Goal: Information Seeking & Learning: Learn about a topic

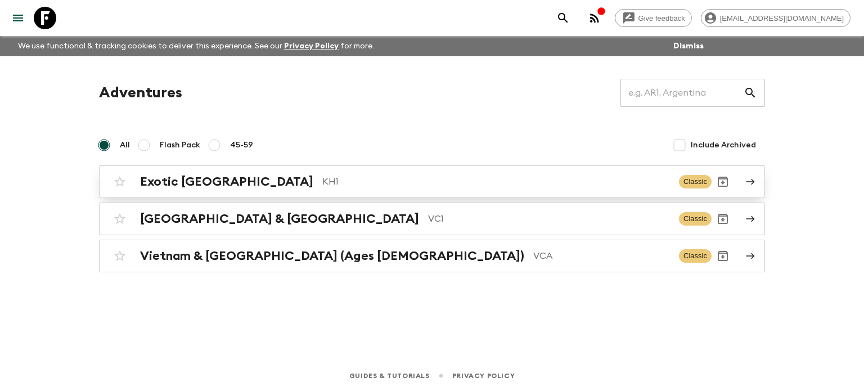
click at [322, 184] on p "KH1" at bounding box center [496, 181] width 348 height 13
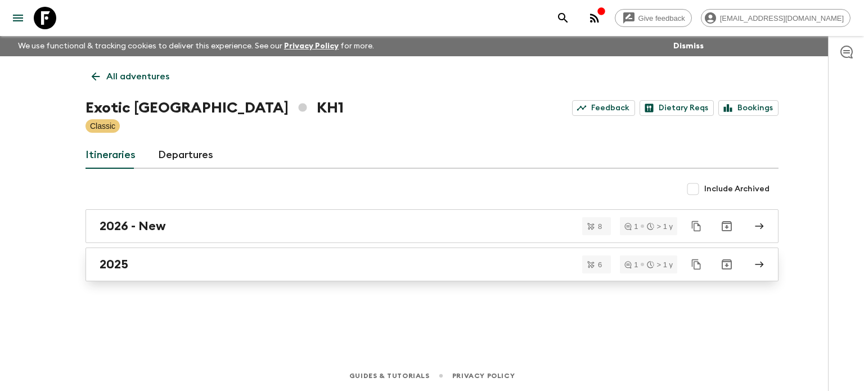
click at [166, 269] on div "2025" at bounding box center [421, 264] width 643 height 15
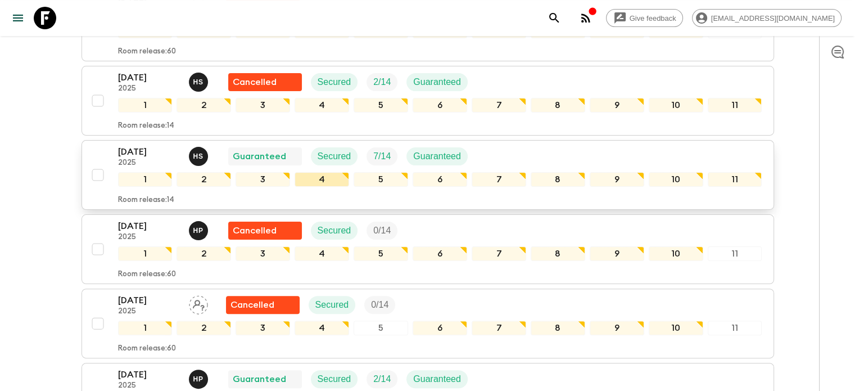
scroll to position [220, 0]
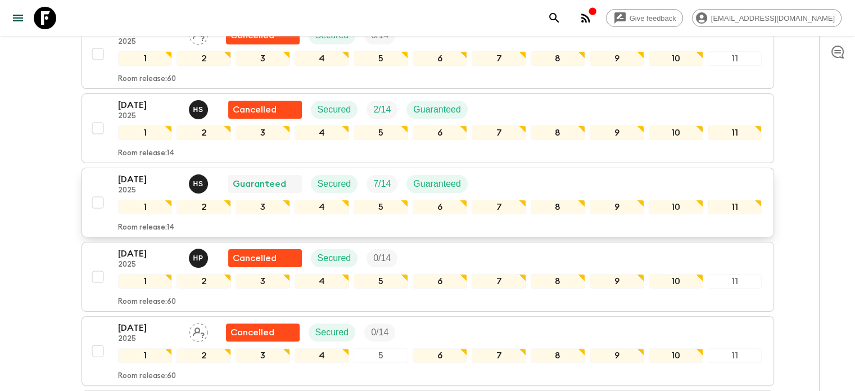
click at [144, 177] on p "[DATE]" at bounding box center [149, 179] width 62 height 13
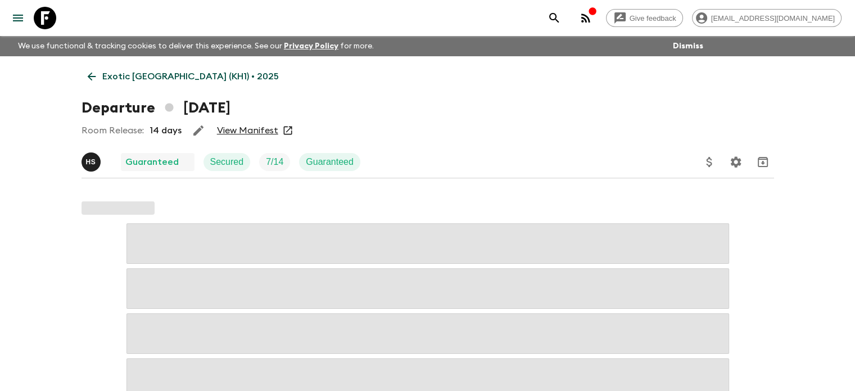
click at [629, 17] on div "Give feedback [EMAIL_ADDRESS][DOMAIN_NAME]" at bounding box center [692, 18] width 299 height 22
click at [593, 24] on icon "button" at bounding box center [585, 17] width 13 height 13
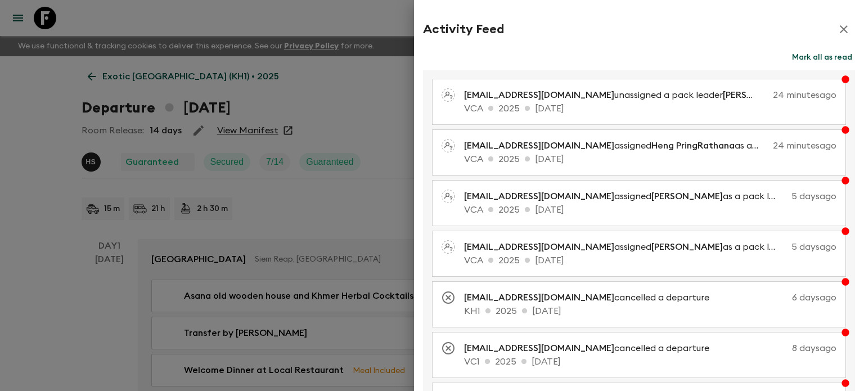
click at [837, 30] on icon "button" at bounding box center [843, 28] width 13 height 13
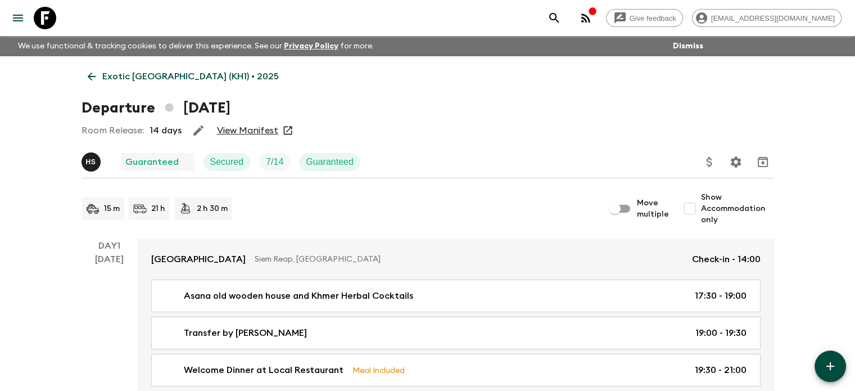
click at [250, 134] on link "View Manifest" at bounding box center [247, 130] width 61 height 11
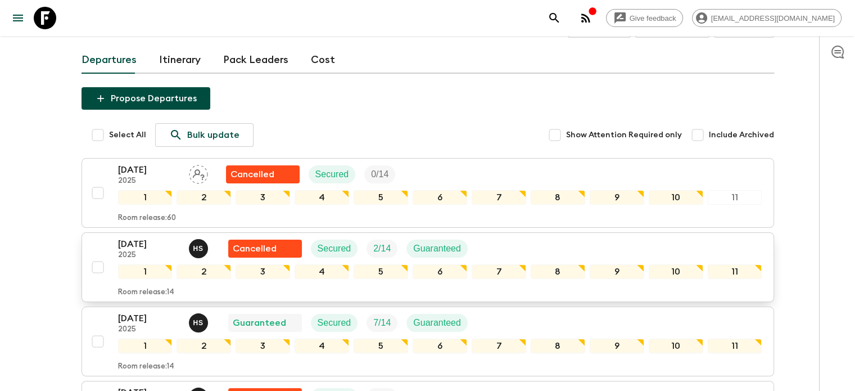
scroll to position [123, 0]
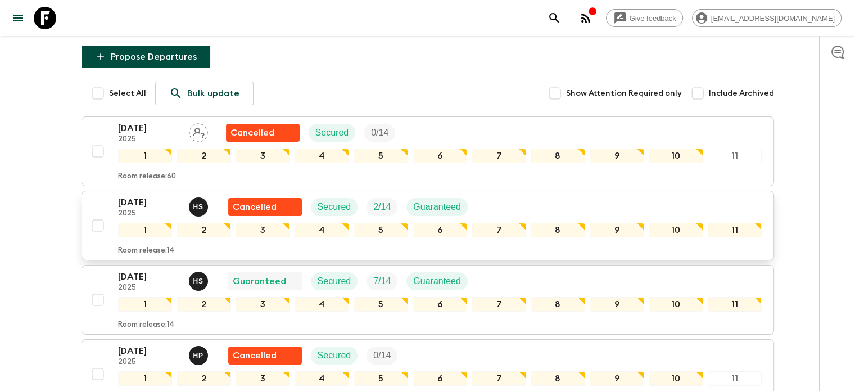
click at [139, 205] on p "[DATE]" at bounding box center [149, 202] width 62 height 13
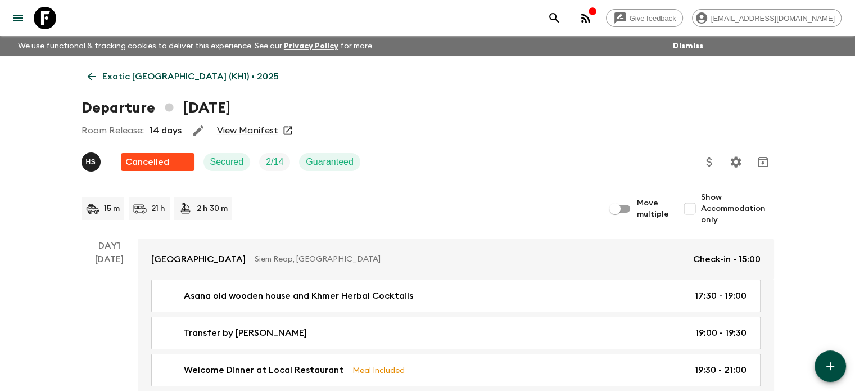
click at [250, 131] on link "View Manifest" at bounding box center [247, 130] width 61 height 11
click at [94, 75] on icon at bounding box center [91, 76] width 12 height 12
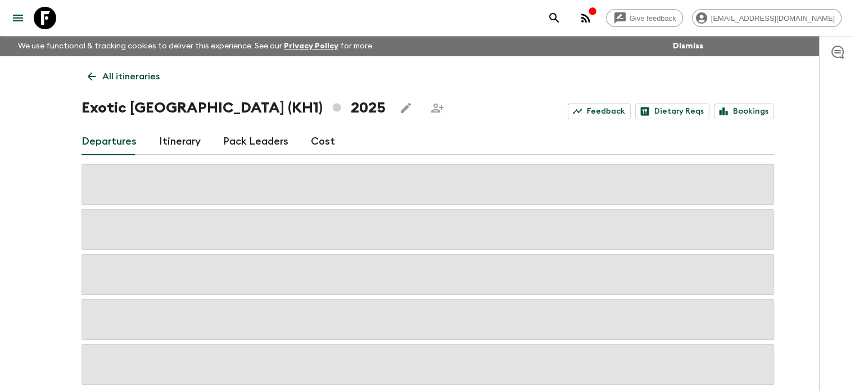
click at [94, 75] on icon at bounding box center [91, 76] width 12 height 12
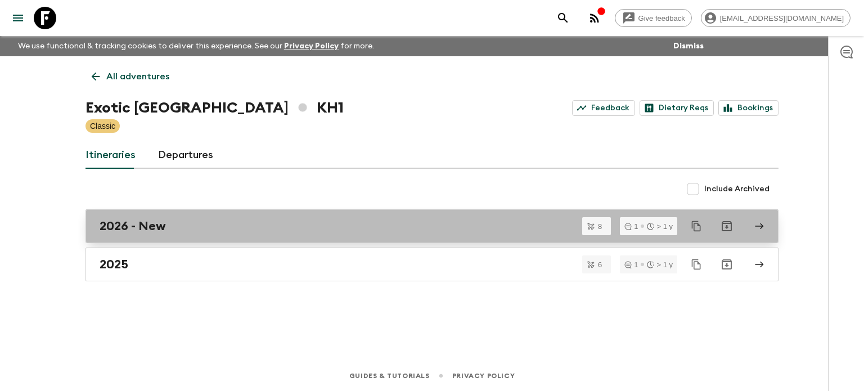
click at [225, 219] on link "2026 - New" at bounding box center [431, 226] width 693 height 34
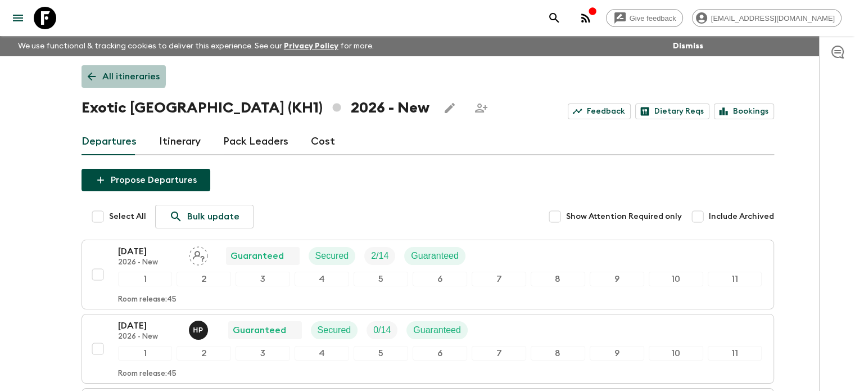
click at [85, 71] on icon at bounding box center [91, 76] width 12 height 12
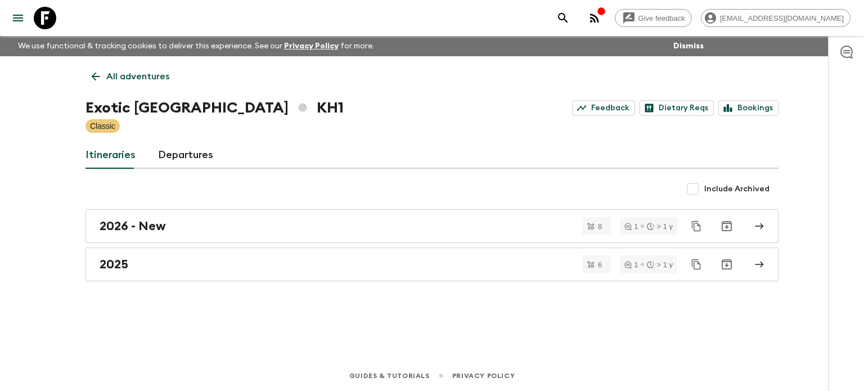
click at [86, 75] on link "All adventures" at bounding box center [130, 76] width 90 height 22
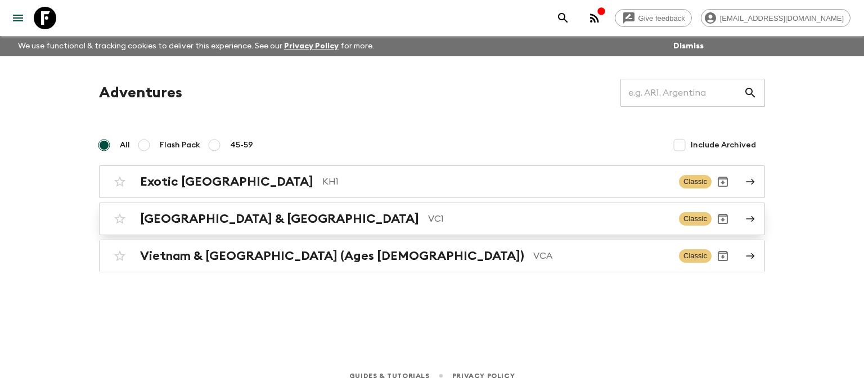
click at [213, 216] on h2 "[GEOGRAPHIC_DATA] & [GEOGRAPHIC_DATA]" at bounding box center [279, 218] width 279 height 15
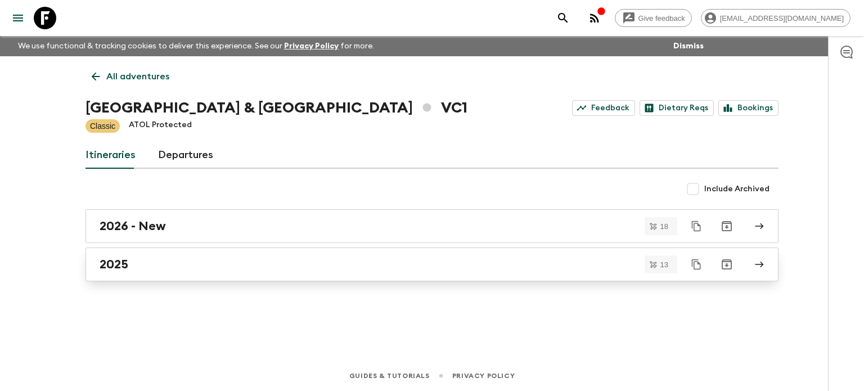
click at [179, 261] on div "2025" at bounding box center [421, 264] width 643 height 15
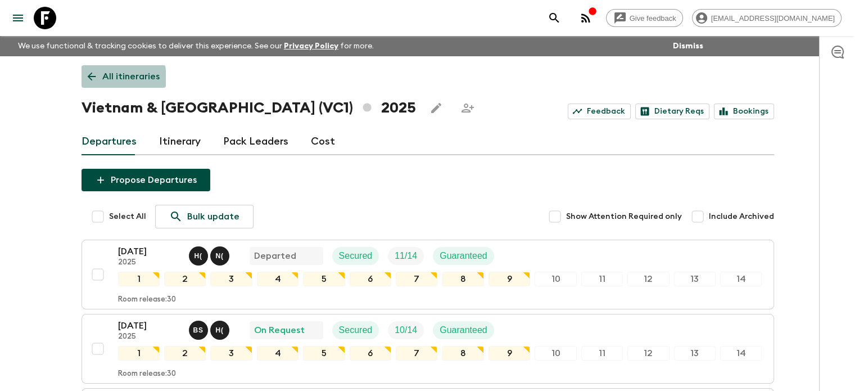
click at [94, 78] on icon at bounding box center [91, 76] width 12 height 12
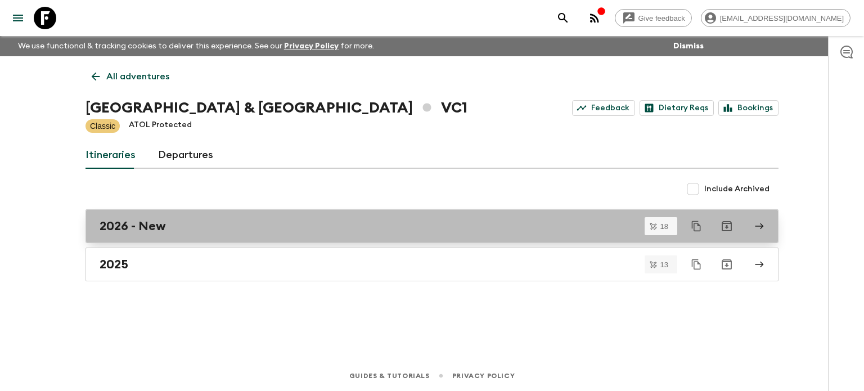
click at [141, 217] on link "2026 - New" at bounding box center [431, 226] width 693 height 34
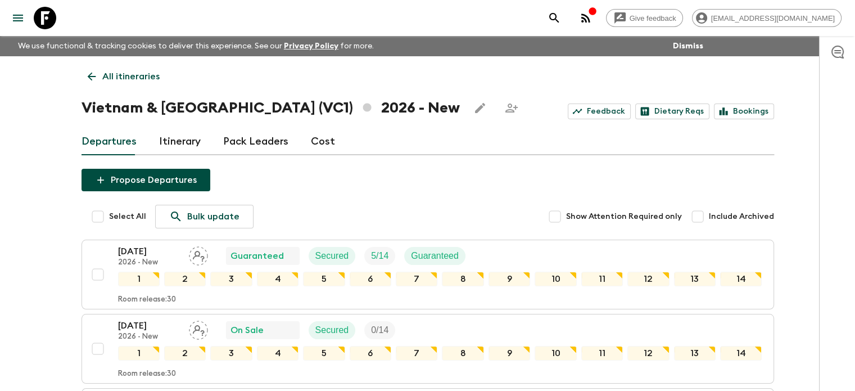
click at [92, 70] on icon at bounding box center [91, 76] width 12 height 12
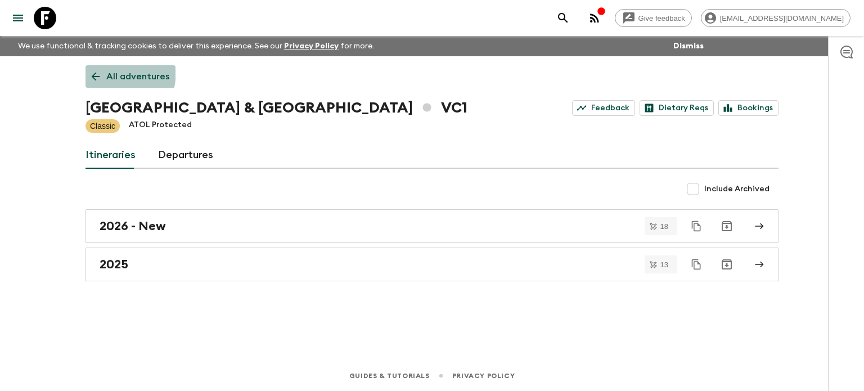
click at [92, 70] on icon at bounding box center [95, 76] width 12 height 12
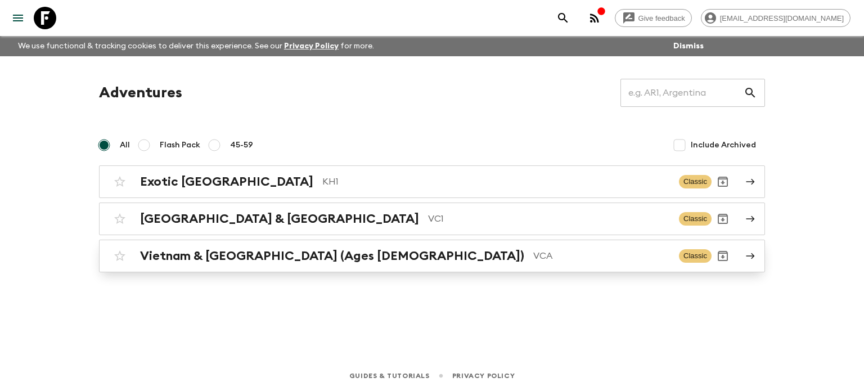
click at [533, 249] on p "VCA" at bounding box center [601, 255] width 137 height 13
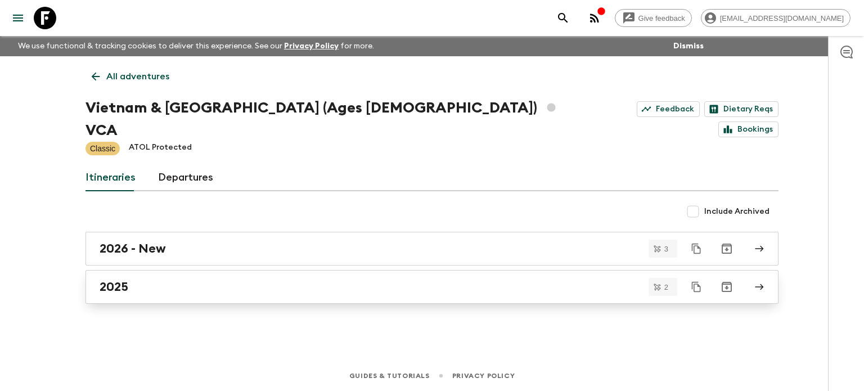
click at [148, 270] on link "2025" at bounding box center [431, 287] width 693 height 34
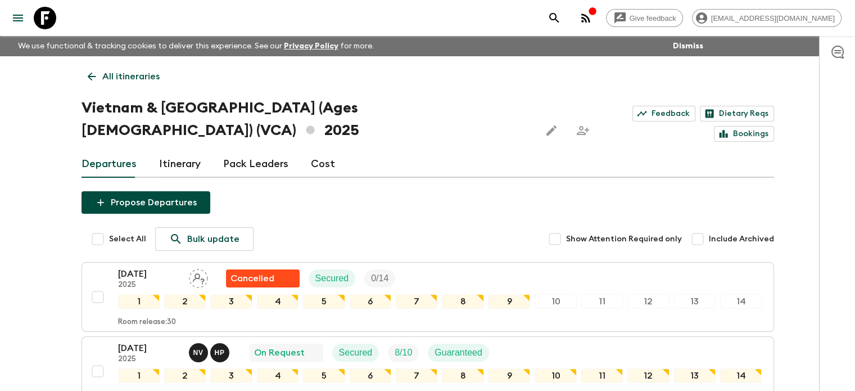
click at [90, 86] on link "All itineraries" at bounding box center [124, 76] width 84 height 22
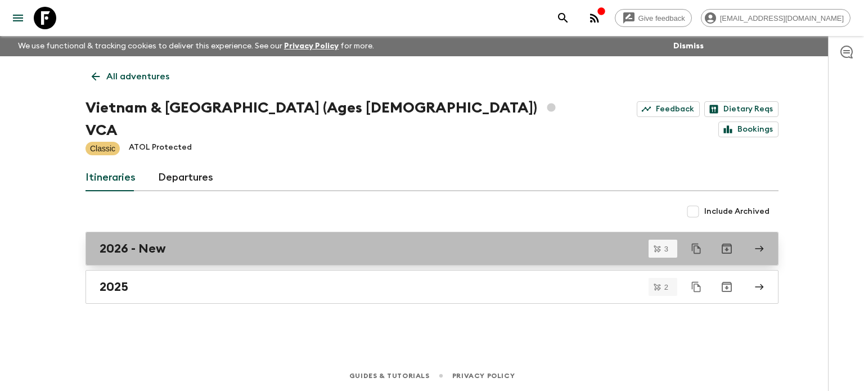
click at [151, 241] on h2 "2026 - New" at bounding box center [133, 248] width 66 height 15
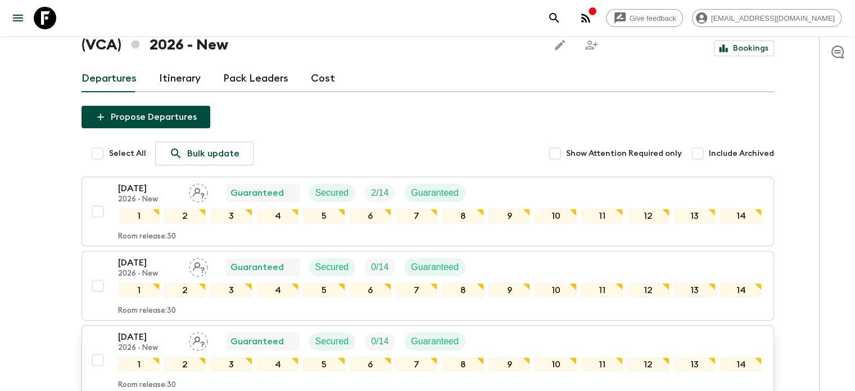
scroll to position [168, 0]
